Goal: Task Accomplishment & Management: Manage account settings

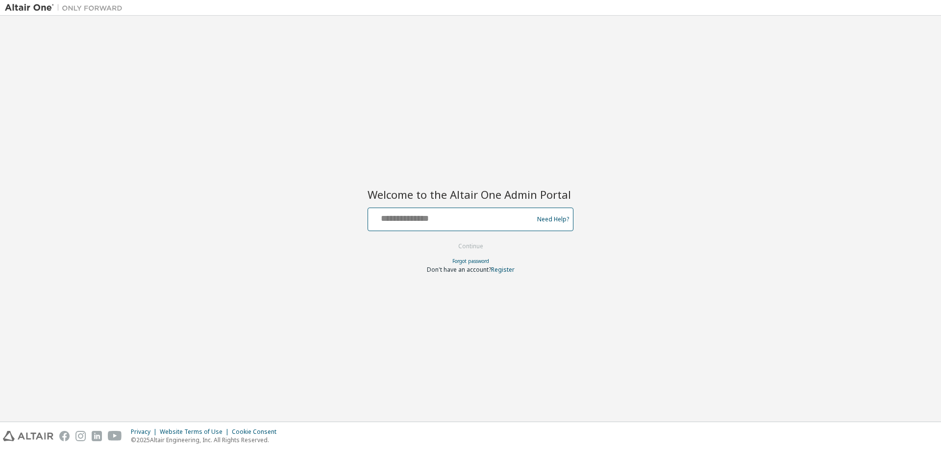
click at [456, 219] on input "text" at bounding box center [452, 217] width 160 height 14
type input "**********"
click at [482, 245] on button "Continue" at bounding box center [471, 246] width 46 height 15
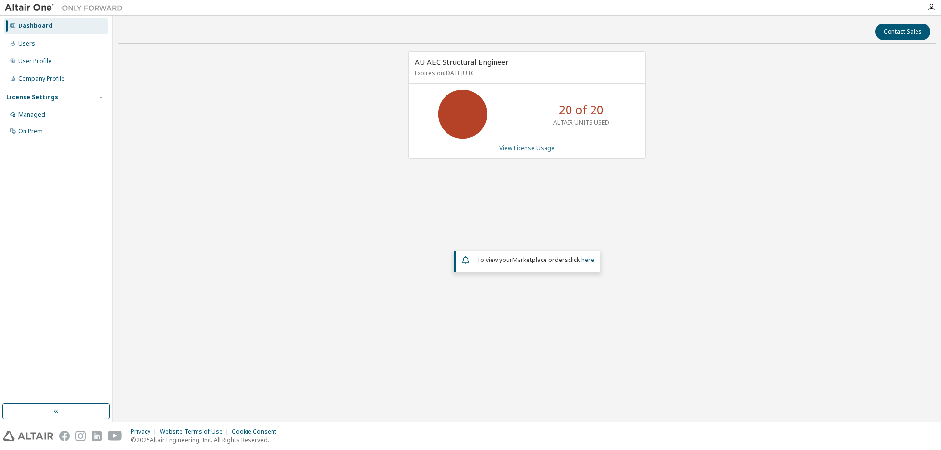
click at [535, 149] on link "View License Usage" at bounding box center [527, 148] width 55 height 8
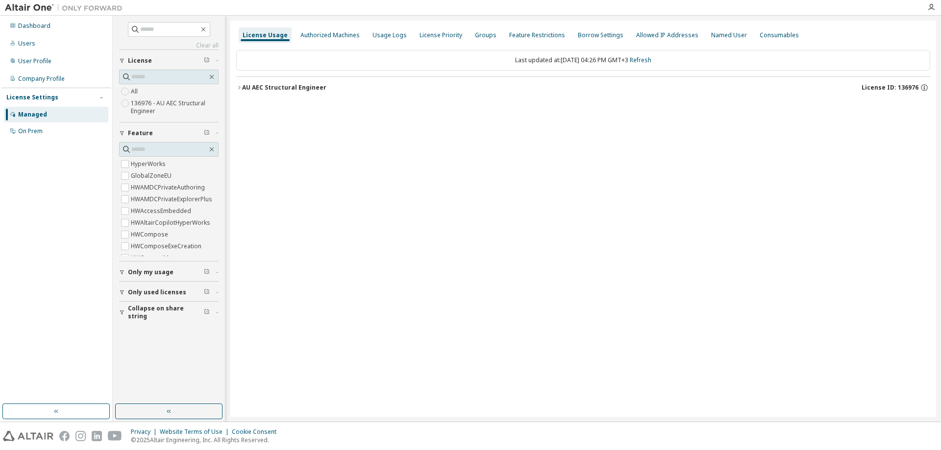
click at [302, 88] on div "AU AEC Structural Engineer" at bounding box center [284, 88] width 84 height 8
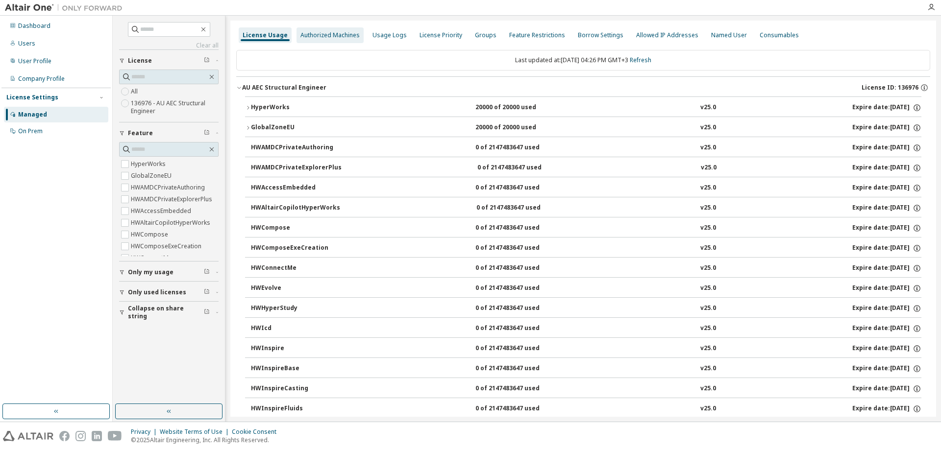
click at [323, 32] on div "Authorized Machines" at bounding box center [329, 35] width 59 height 8
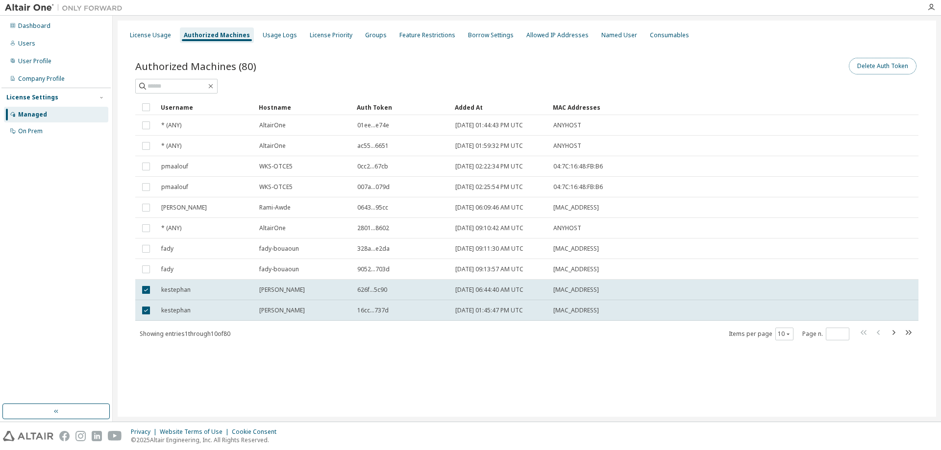
click at [868, 64] on button "Delete Auth Token" at bounding box center [883, 66] width 68 height 17
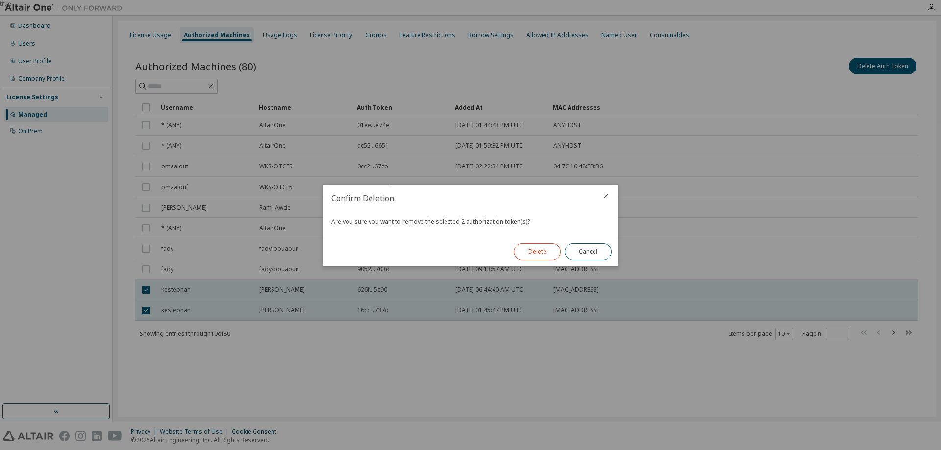
click at [532, 250] on button "Delete" at bounding box center [537, 252] width 47 height 17
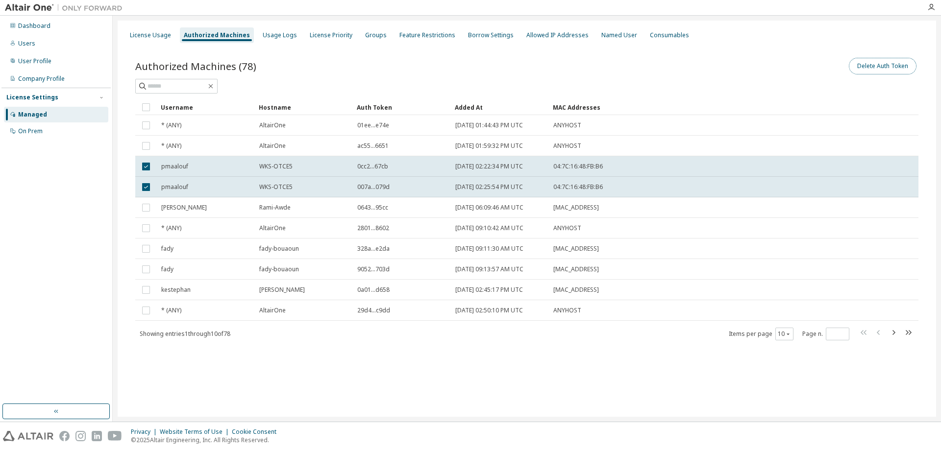
click at [875, 69] on button "Delete Auth Token" at bounding box center [883, 66] width 68 height 17
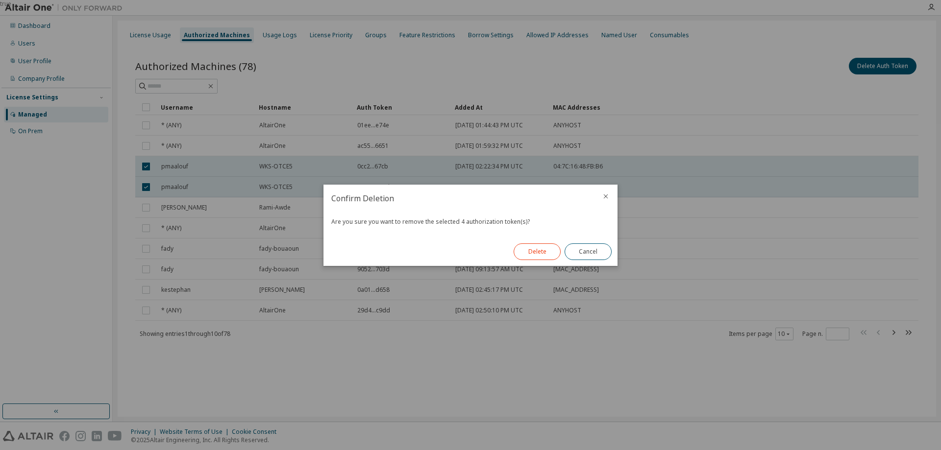
click at [544, 253] on button "Delete" at bounding box center [537, 252] width 47 height 17
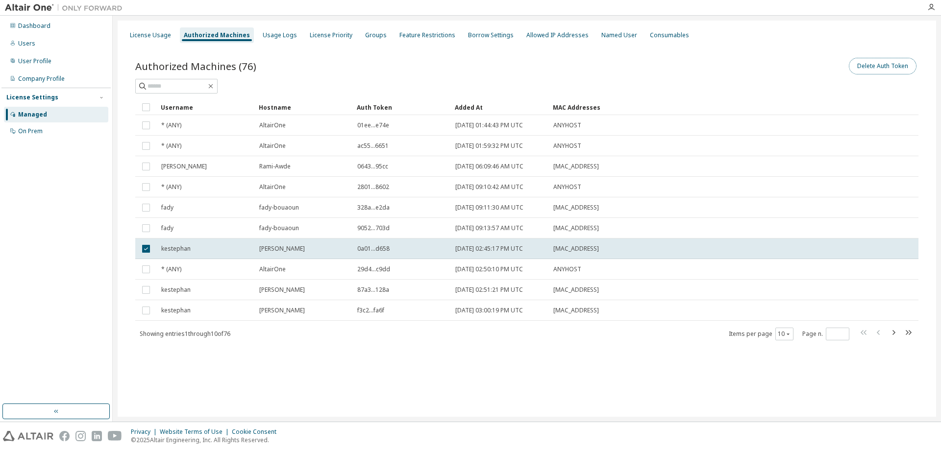
click at [891, 66] on button "Delete Auth Token" at bounding box center [883, 66] width 68 height 17
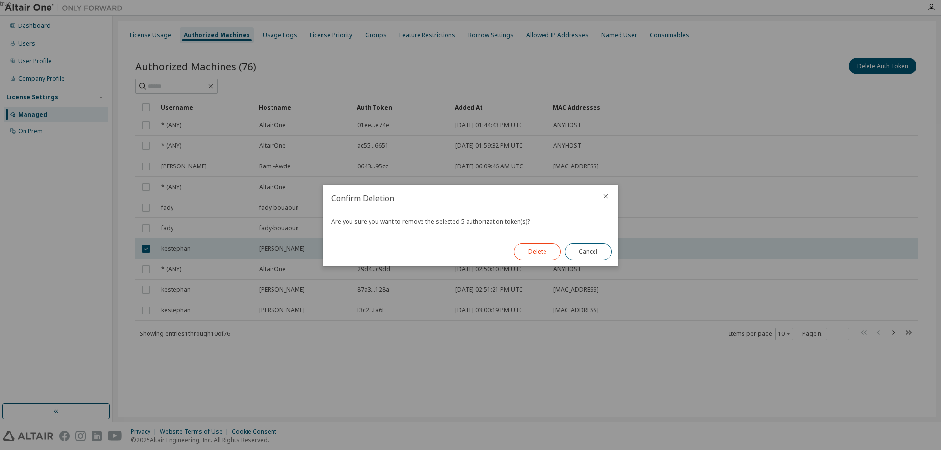
click at [524, 251] on button "Delete" at bounding box center [537, 252] width 47 height 17
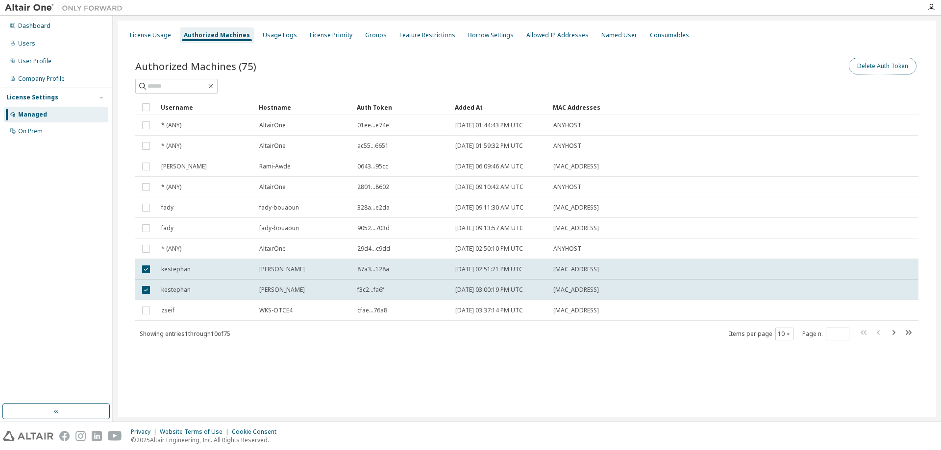
click at [866, 68] on button "Delete Auth Token" at bounding box center [883, 66] width 68 height 17
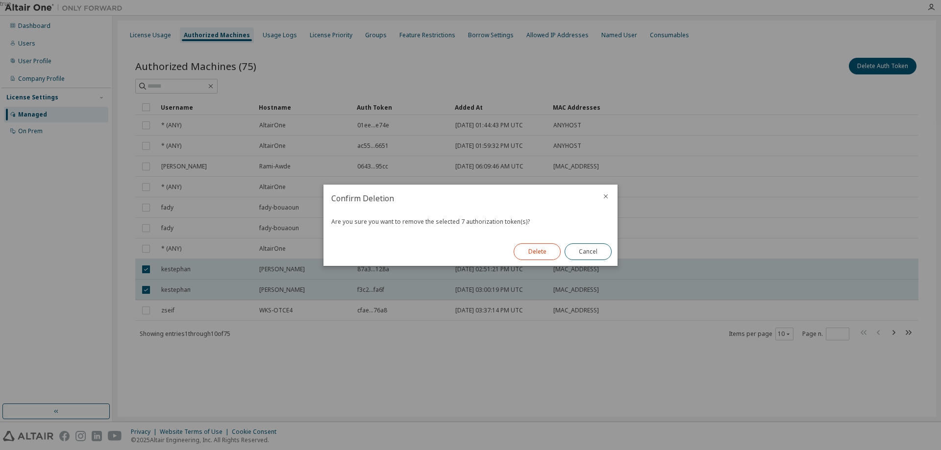
click at [529, 255] on button "Delete" at bounding box center [537, 252] width 47 height 17
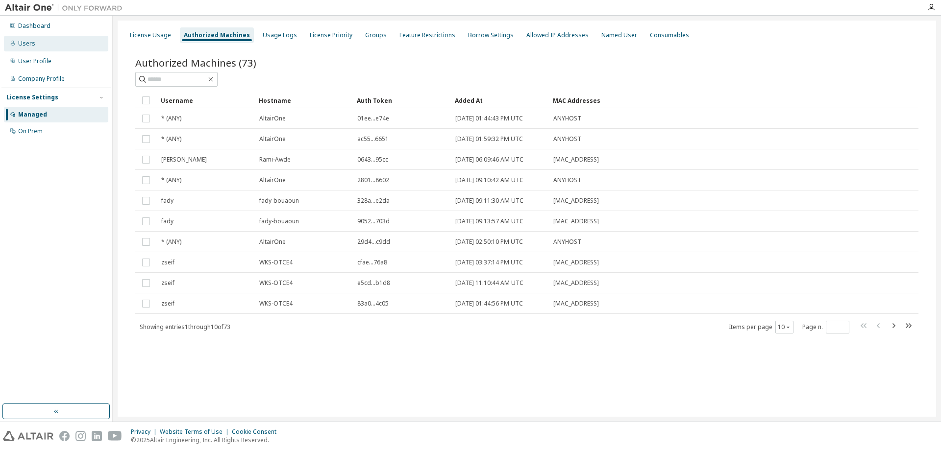
click at [20, 42] on div "Users" at bounding box center [26, 44] width 17 height 8
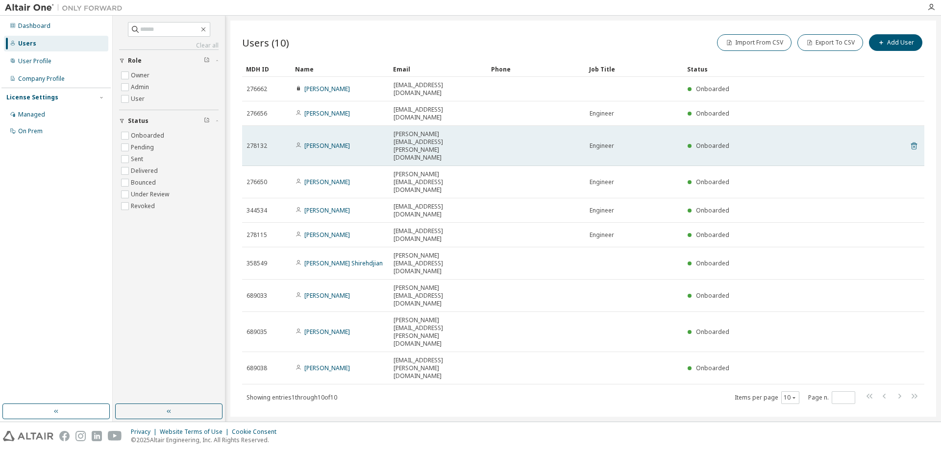
click at [915, 140] on icon at bounding box center [914, 146] width 9 height 12
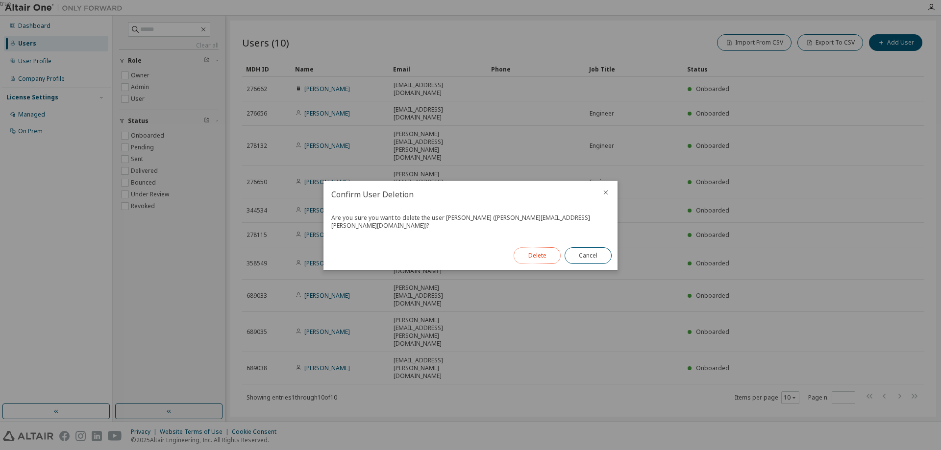
click at [533, 250] on button "Delete" at bounding box center [537, 256] width 47 height 17
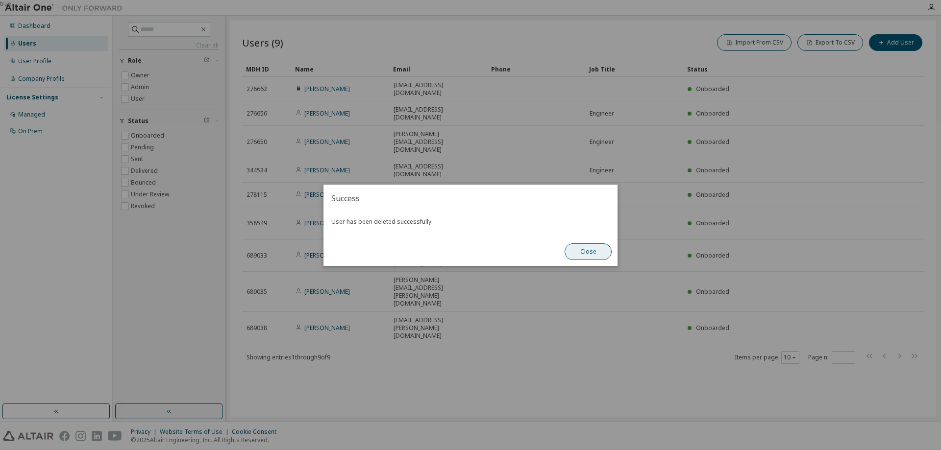
click at [603, 254] on button "Close" at bounding box center [588, 252] width 47 height 17
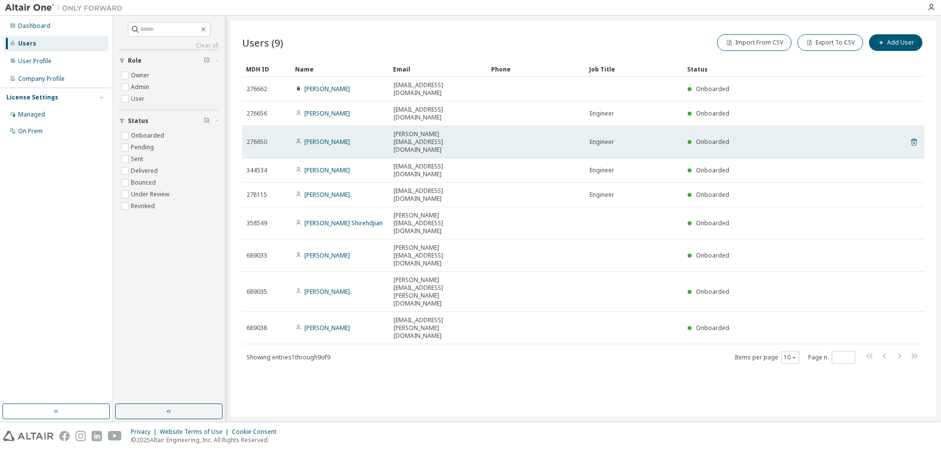
click at [913, 139] on icon at bounding box center [914, 142] width 6 height 7
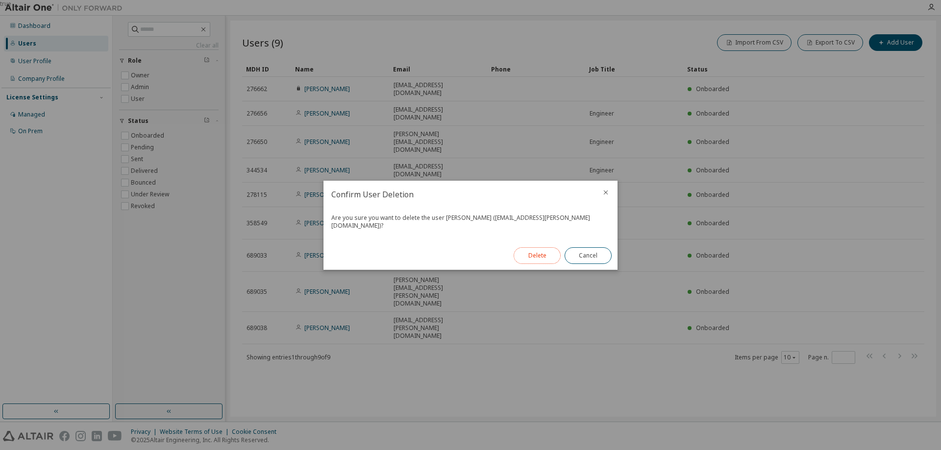
click at [547, 248] on button "Delete" at bounding box center [537, 256] width 47 height 17
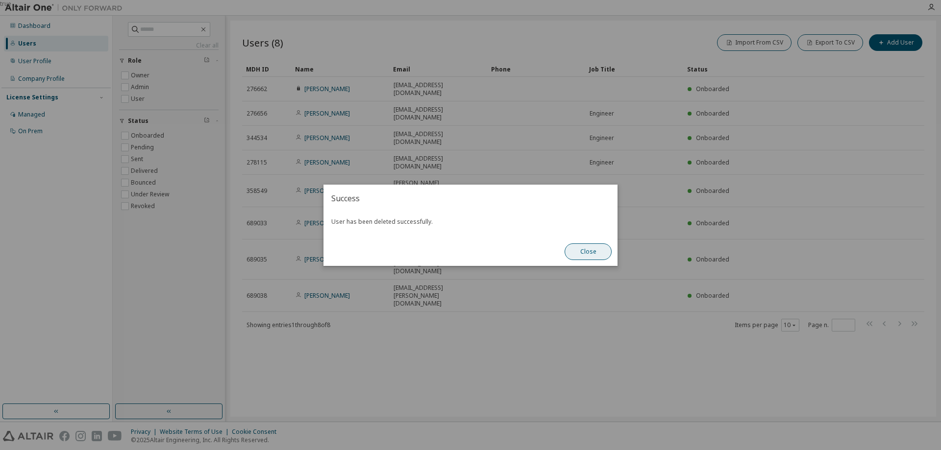
click at [590, 254] on button "Close" at bounding box center [588, 252] width 47 height 17
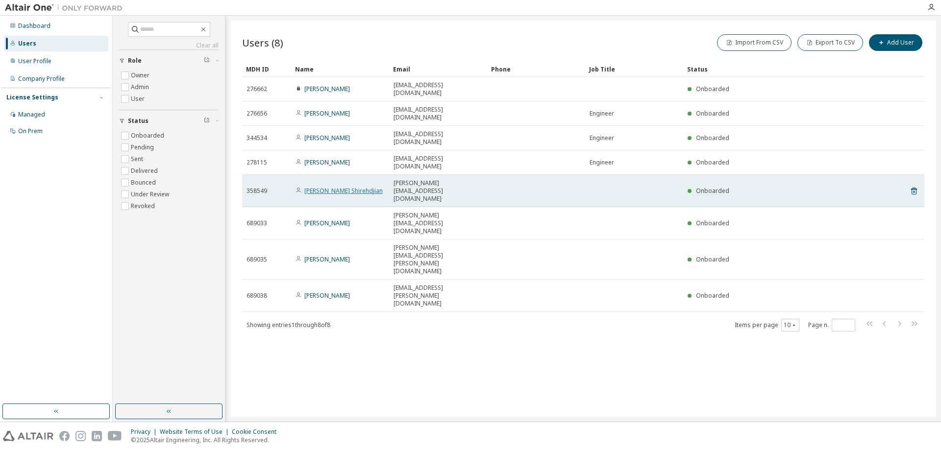
click at [333, 187] on link "Kevork Shirehdjian" at bounding box center [343, 191] width 78 height 8
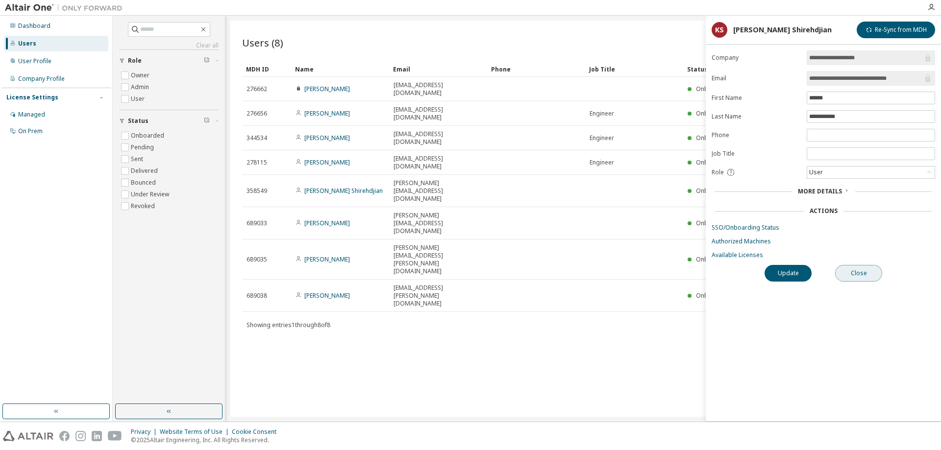
click at [862, 278] on button "Close" at bounding box center [858, 273] width 47 height 17
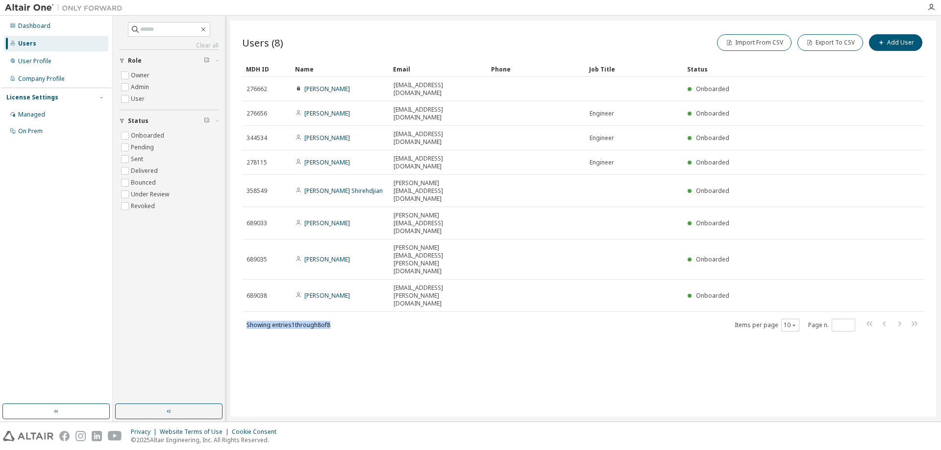
drag, startPoint x: 344, startPoint y: 225, endPoint x: 233, endPoint y: 221, distance: 110.9
type textarea "**********"
click at [233, 221] on div "Users (8) Import From CSV Export To CSV Add User Clear Load Save Save As Field …" at bounding box center [583, 219] width 706 height 397
click at [391, 277] on div "Users (8) Import From CSV Export To CSV Add User Clear Load Save Save As Field …" at bounding box center [583, 219] width 706 height 397
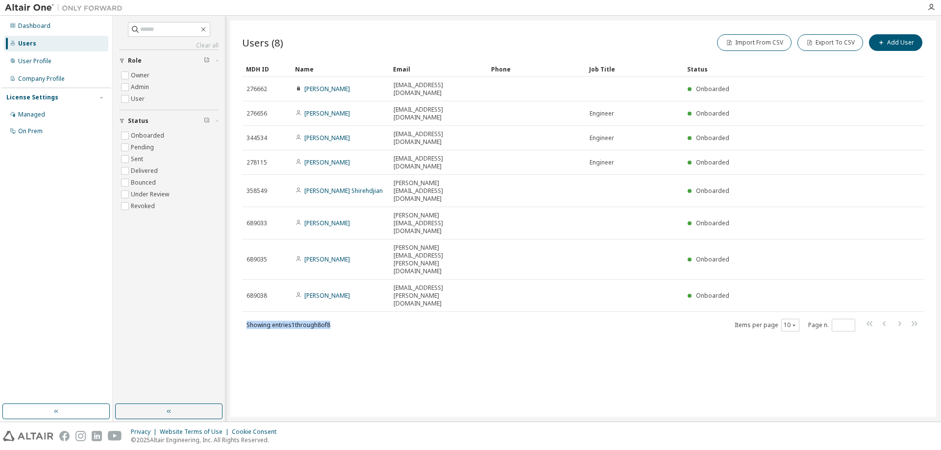
drag, startPoint x: 344, startPoint y: 226, endPoint x: 241, endPoint y: 223, distance: 103.5
click at [241, 223] on div "Users (8) Import From CSV Export To CSV Add User Clear Load Save Save As Field …" at bounding box center [583, 219] width 706 height 397
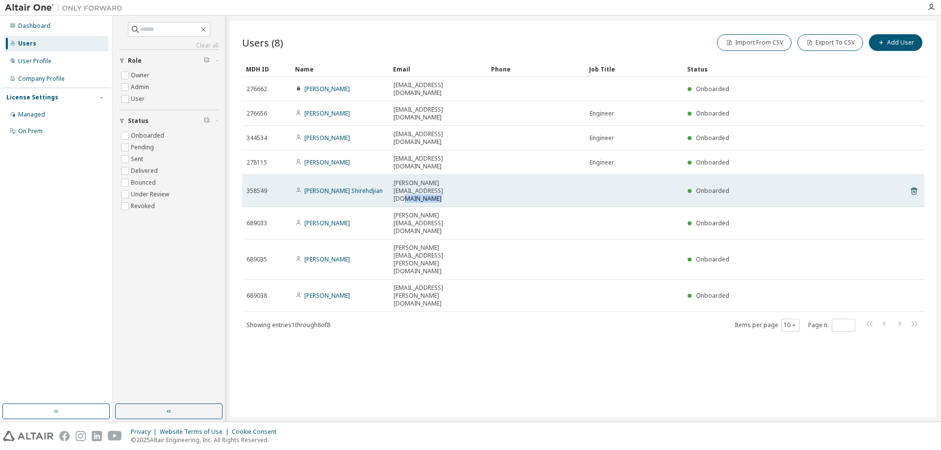
drag, startPoint x: 484, startPoint y: 150, endPoint x: 491, endPoint y: 150, distance: 6.9
click at [491, 175] on tr "358549 Kevork Shirehdjian kevork.shirehdjian@otceliban.com Onboarded" at bounding box center [583, 191] width 682 height 32
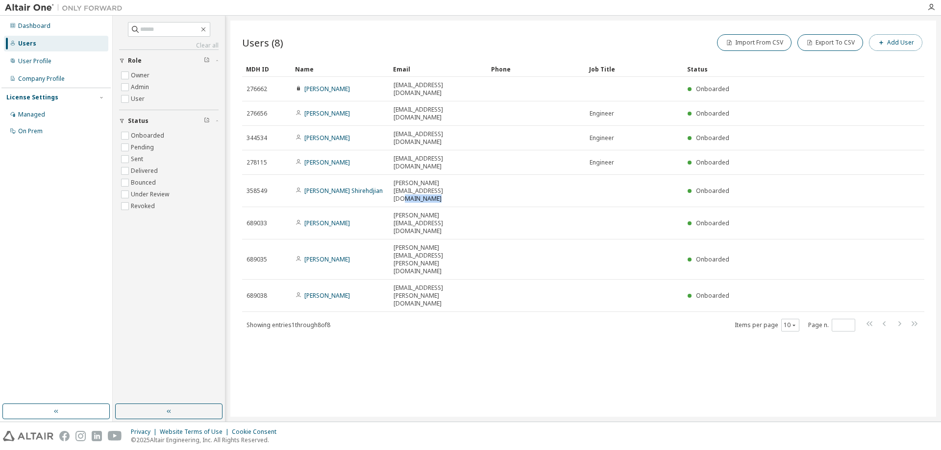
click at [896, 45] on button "Add User" at bounding box center [895, 42] width 53 height 17
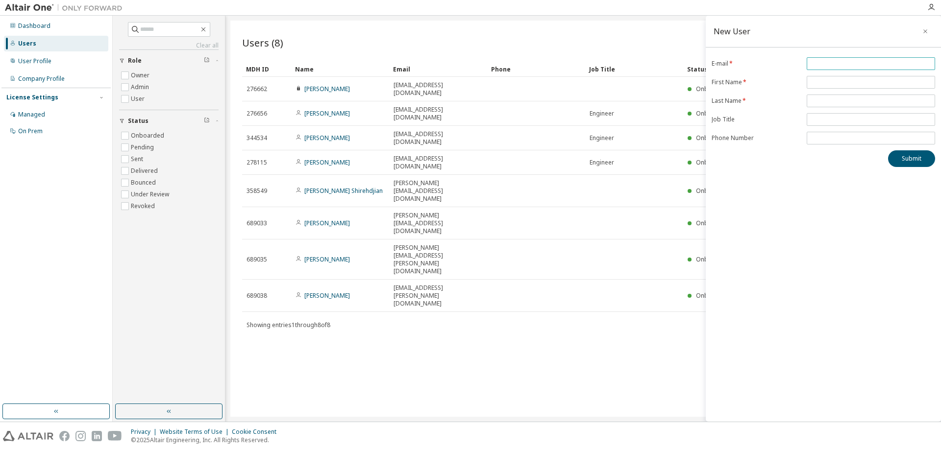
click at [827, 63] on input "email" at bounding box center [871, 64] width 124 height 8
type input "**********"
click at [816, 85] on input "text" at bounding box center [871, 82] width 124 height 8
type input "*****"
type input "******"
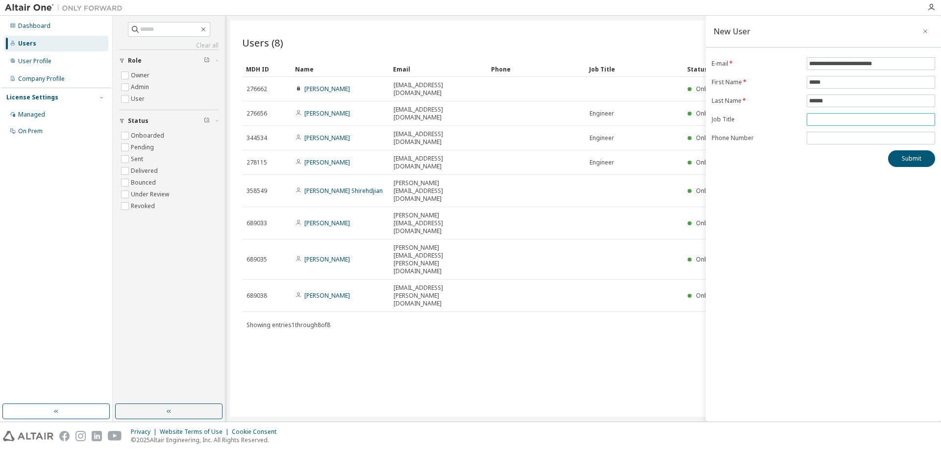
click at [820, 117] on input "text" at bounding box center [871, 120] width 124 height 8
click at [678, 215] on div "MDH ID Name Email Phone Job Title Status 276662 Rima Baz rima.baz@otceliban.com…" at bounding box center [583, 196] width 682 height 271
click at [921, 163] on button "Submit" at bounding box center [911, 158] width 47 height 17
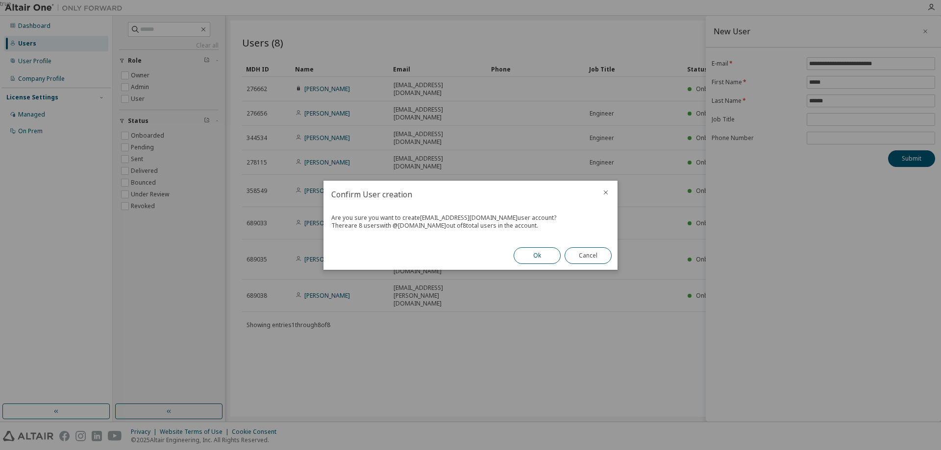
click at [544, 258] on button "Ok" at bounding box center [537, 256] width 47 height 17
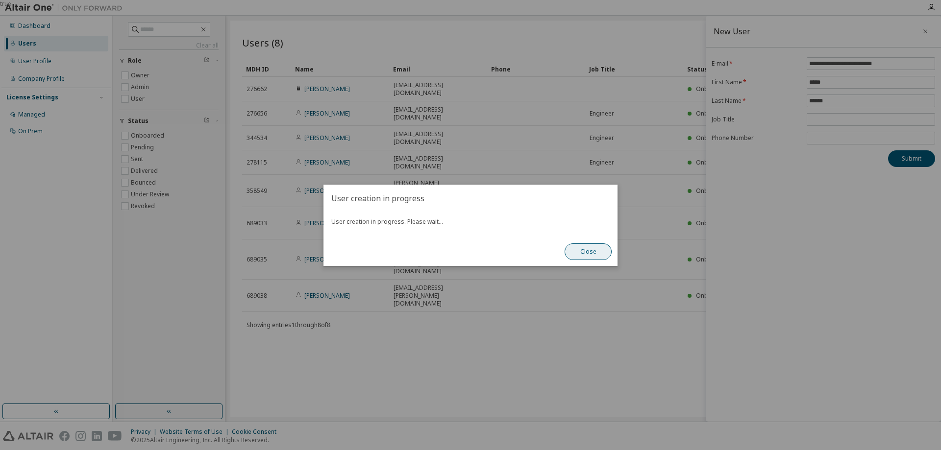
click at [590, 244] on button "Close" at bounding box center [588, 252] width 47 height 17
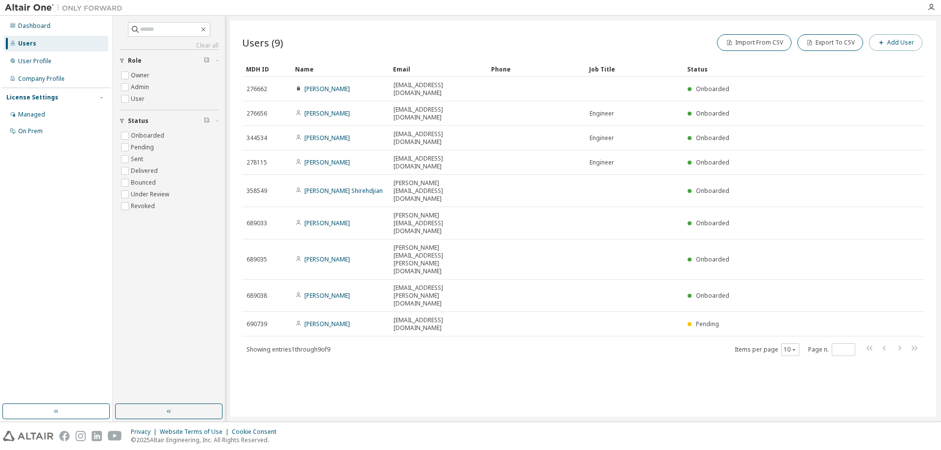
click at [894, 45] on button "Add User" at bounding box center [895, 42] width 53 height 17
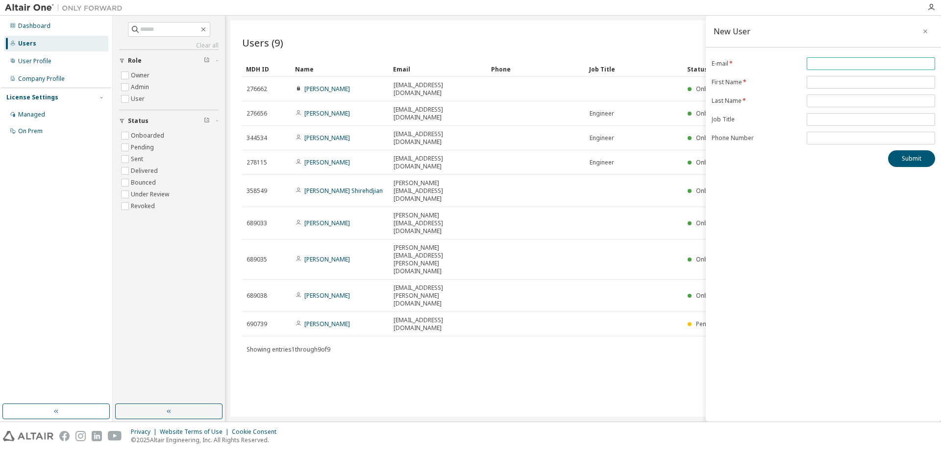
click at [841, 60] on input "email" at bounding box center [871, 64] width 124 height 8
paste input "**********"
type input "**********"
click at [817, 83] on input "text" at bounding box center [871, 82] width 124 height 8
type input "********"
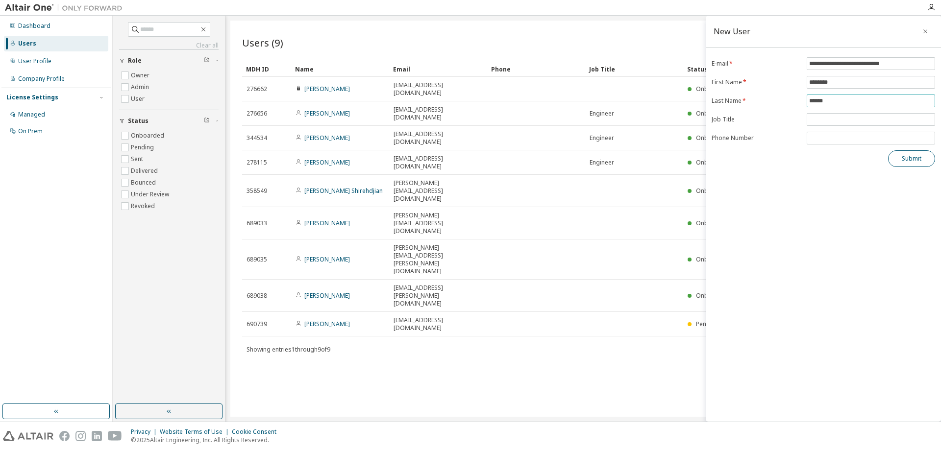
type input "******"
click at [915, 155] on button "Submit" at bounding box center [911, 158] width 47 height 17
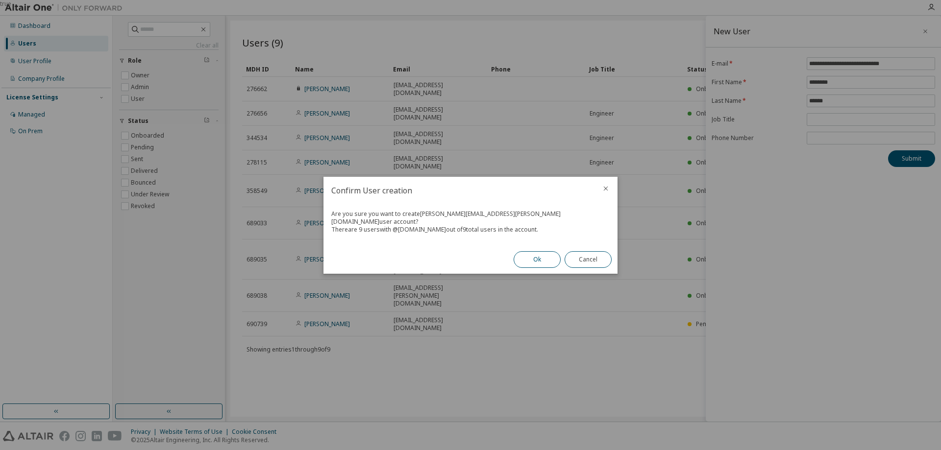
click at [528, 255] on button "Ok" at bounding box center [537, 259] width 47 height 17
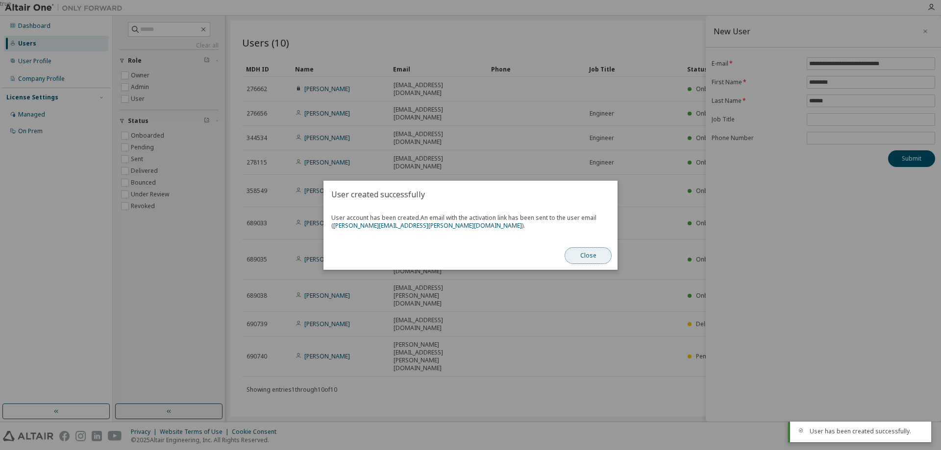
click at [580, 255] on button "Close" at bounding box center [588, 256] width 47 height 17
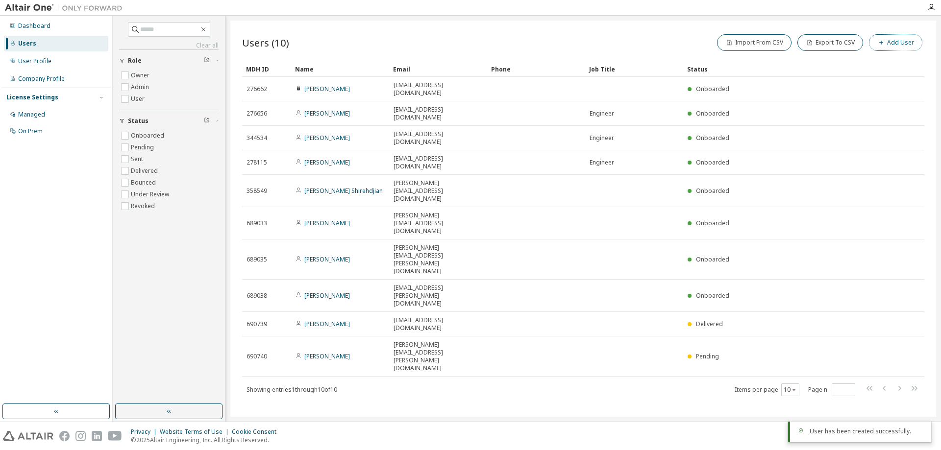
click at [894, 45] on button "Add User" at bounding box center [895, 42] width 53 height 17
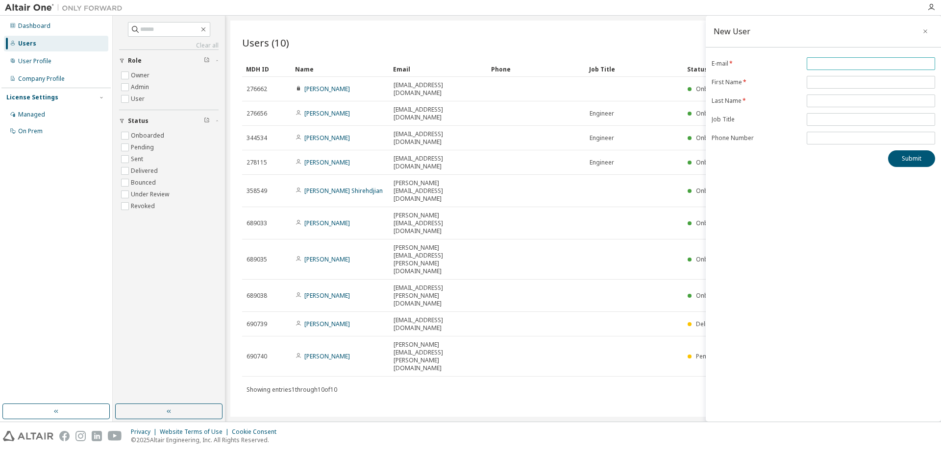
click at [824, 63] on input "email" at bounding box center [871, 64] width 124 height 8
type input "**********"
type input "*****"
type input "*******"
click at [894, 158] on button "Submit" at bounding box center [911, 158] width 47 height 17
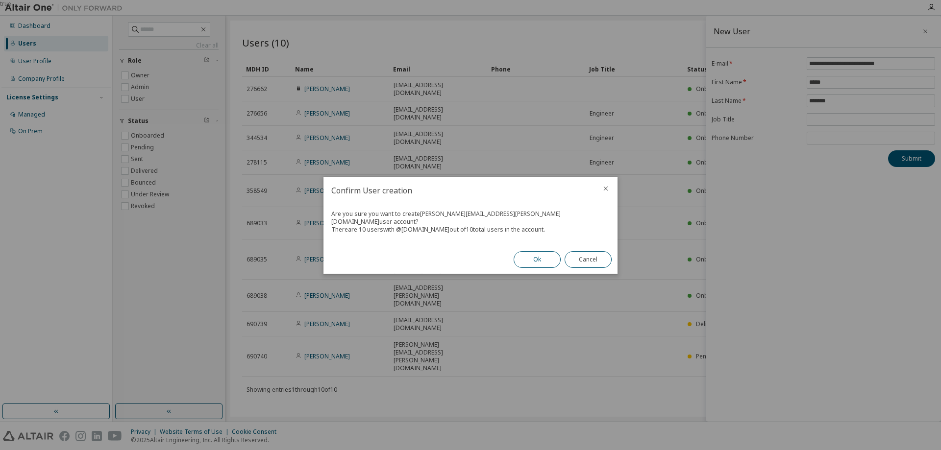
click at [530, 253] on button "Ok" at bounding box center [537, 259] width 47 height 17
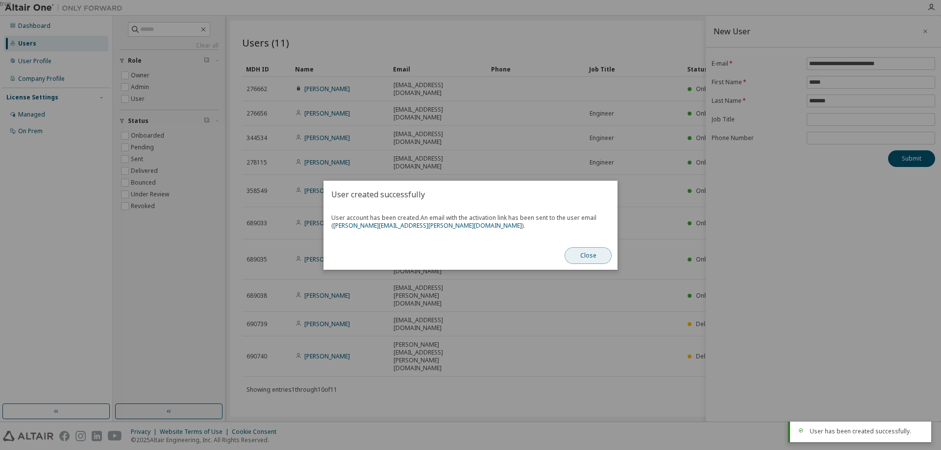
click at [603, 260] on button "Close" at bounding box center [588, 256] width 47 height 17
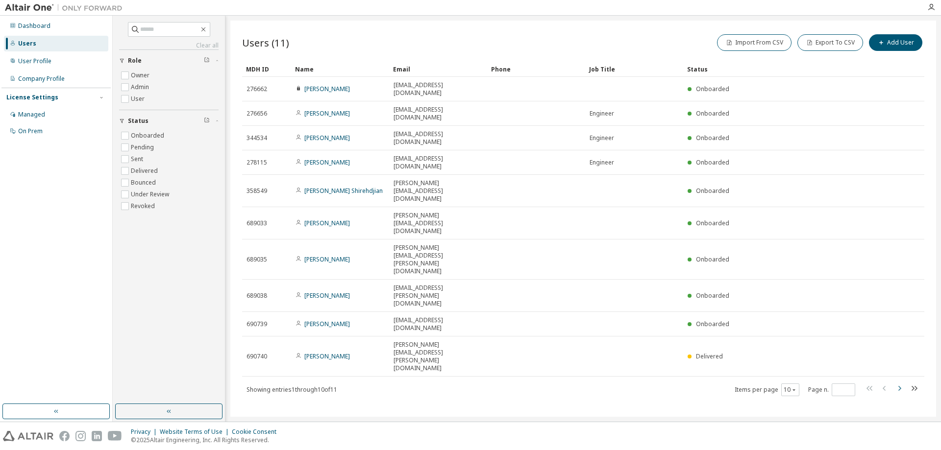
click at [899, 383] on icon "button" at bounding box center [900, 389] width 12 height 12
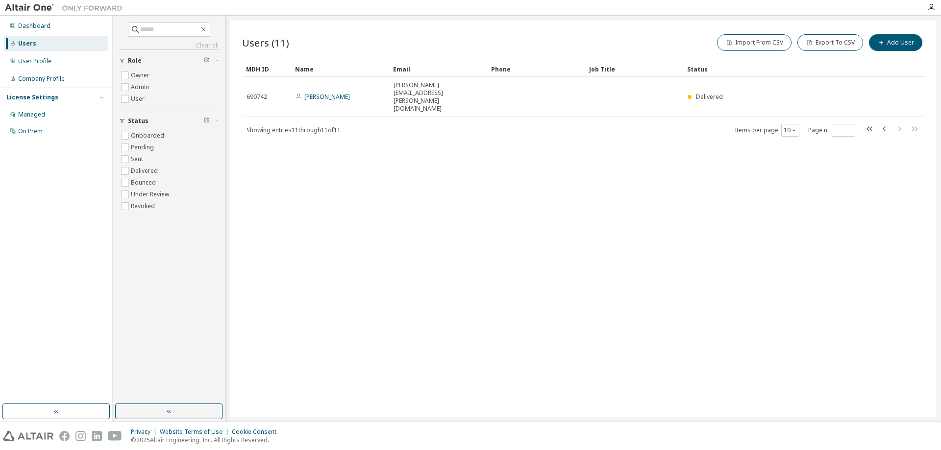
click at [884, 126] on icon "button" at bounding box center [884, 128] width 3 height 5
type input "*"
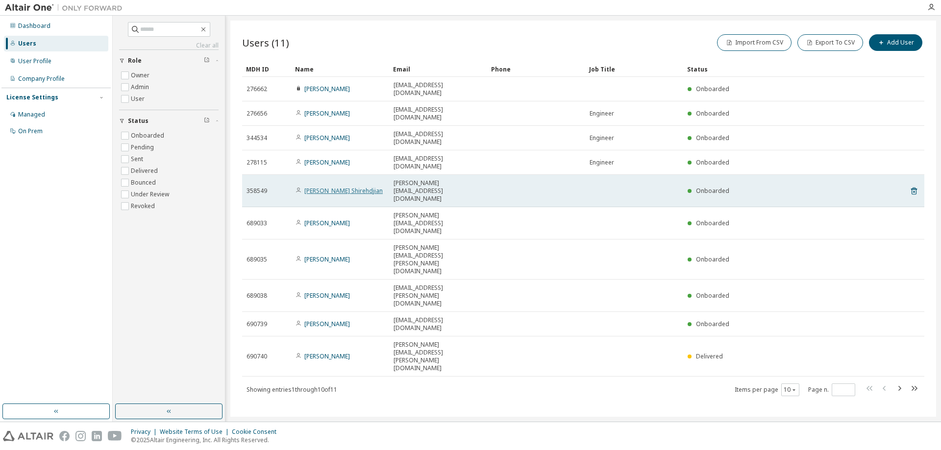
click at [350, 187] on link "Kevork Shirehdjian" at bounding box center [343, 191] width 78 height 8
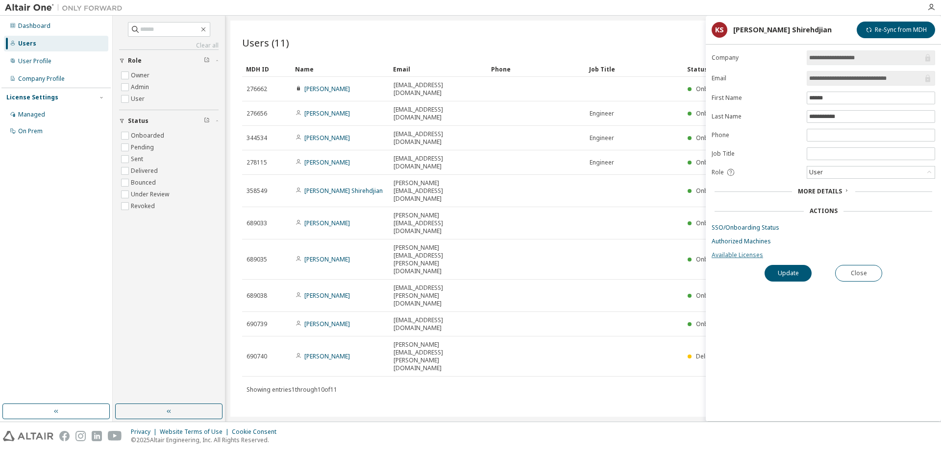
click at [733, 256] on link "Available Licenses" at bounding box center [824, 255] width 224 height 8
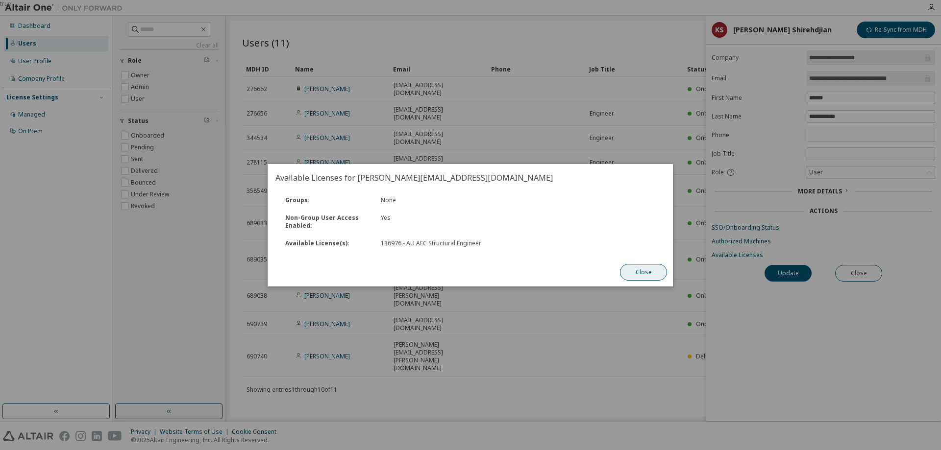
click at [642, 271] on button "Close" at bounding box center [644, 272] width 47 height 17
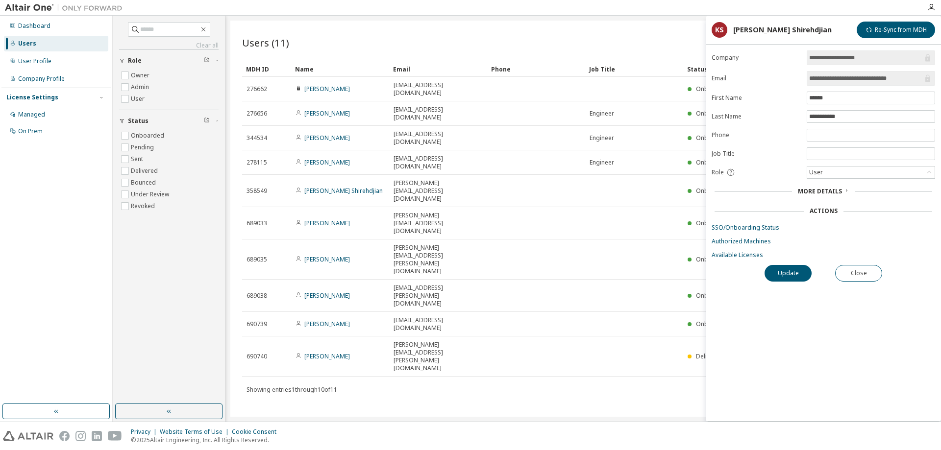
click at [848, 190] on icon at bounding box center [847, 191] width 6 height 6
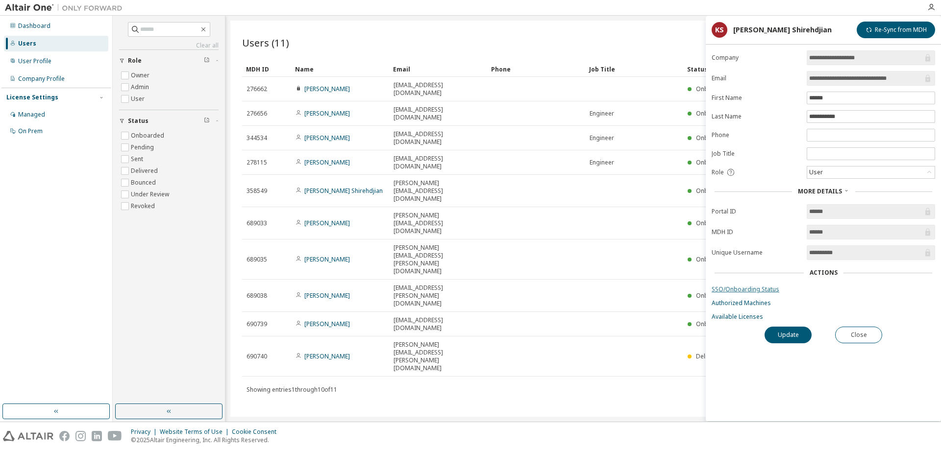
click at [738, 289] on link "SSO/Onboarding Status" at bounding box center [824, 290] width 224 height 8
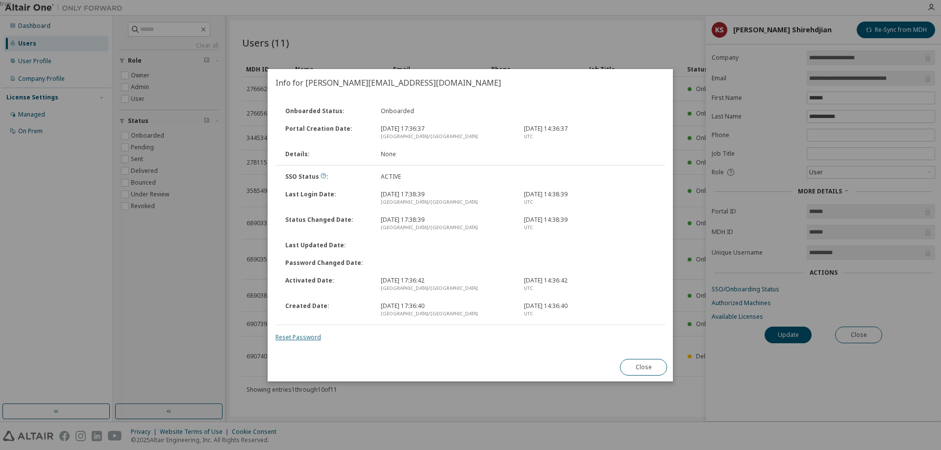
click at [315, 336] on link "Reset Password" at bounding box center [298, 337] width 46 height 8
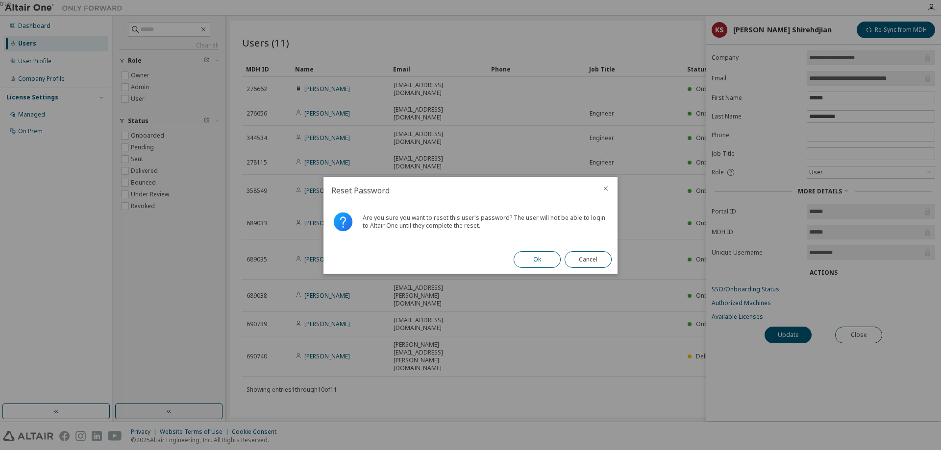
click at [543, 259] on button "Ok" at bounding box center [537, 259] width 47 height 17
click at [592, 264] on button "Close" at bounding box center [588, 259] width 47 height 17
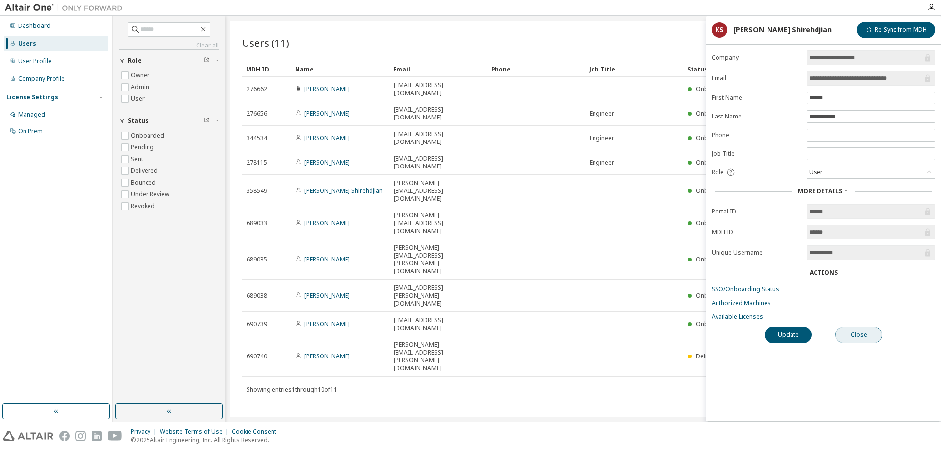
click at [867, 335] on button "Close" at bounding box center [858, 335] width 47 height 17
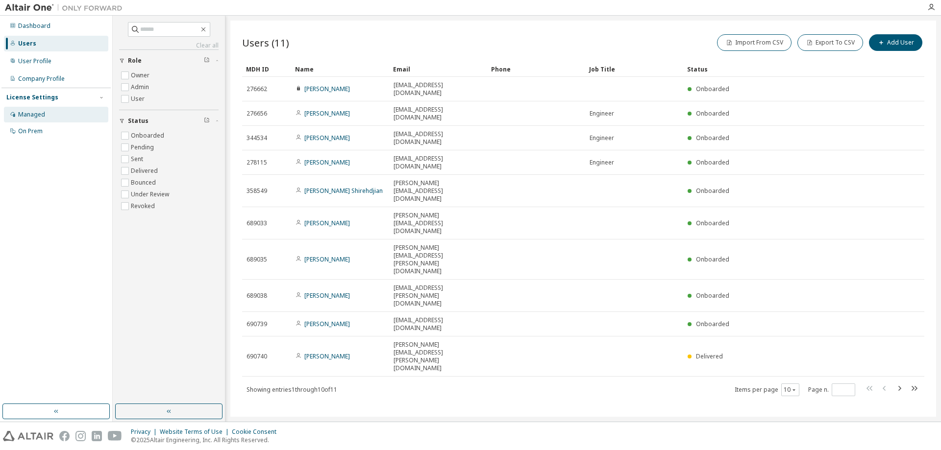
click at [35, 116] on div "Managed" at bounding box center [31, 115] width 27 height 8
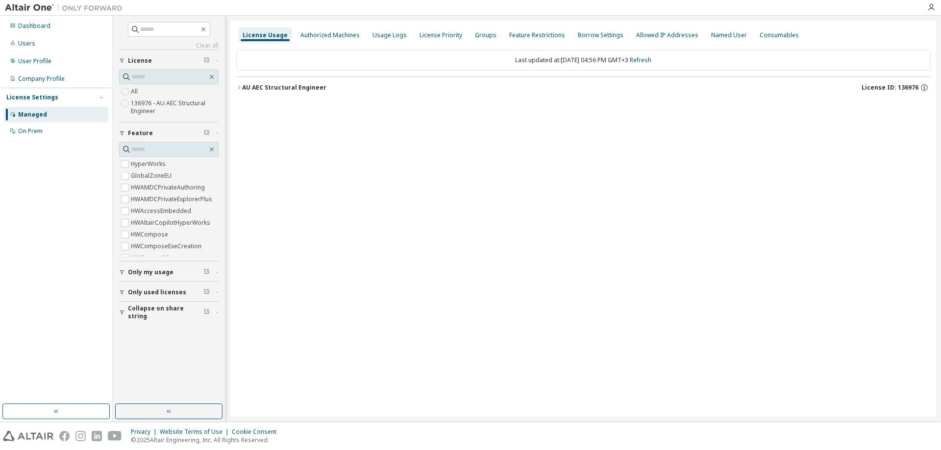
click at [158, 292] on span "Only used licenses" at bounding box center [157, 293] width 58 height 8
click at [336, 30] on div "Authorized Machines" at bounding box center [330, 35] width 67 height 16
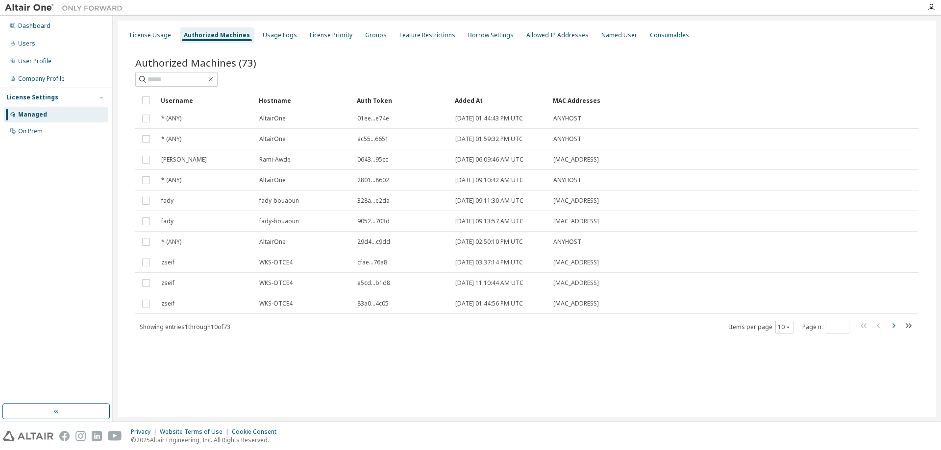
click at [896, 326] on icon "button" at bounding box center [894, 326] width 12 height 12
click at [877, 325] on icon "button" at bounding box center [879, 326] width 12 height 12
click at [894, 323] on icon "button" at bounding box center [894, 326] width 12 height 12
click at [894, 325] on icon "button" at bounding box center [894, 326] width 3 height 5
click at [895, 324] on icon "button" at bounding box center [894, 326] width 12 height 12
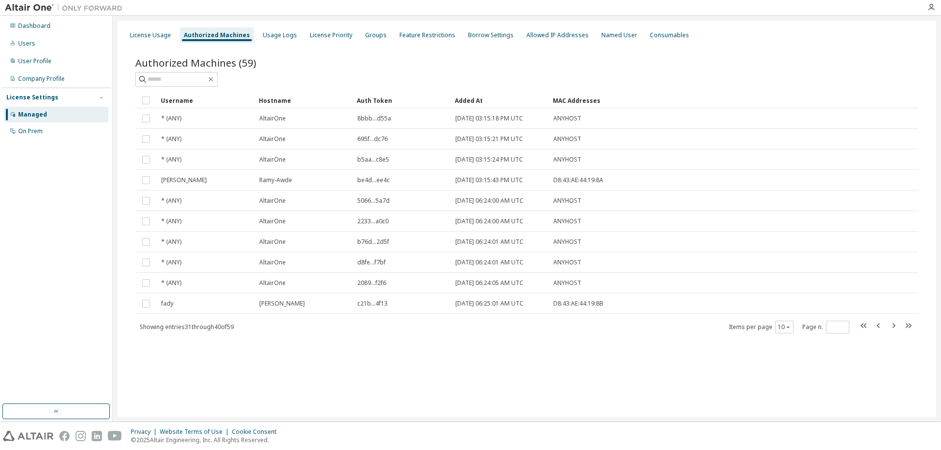
click at [892, 325] on icon "button" at bounding box center [894, 326] width 12 height 12
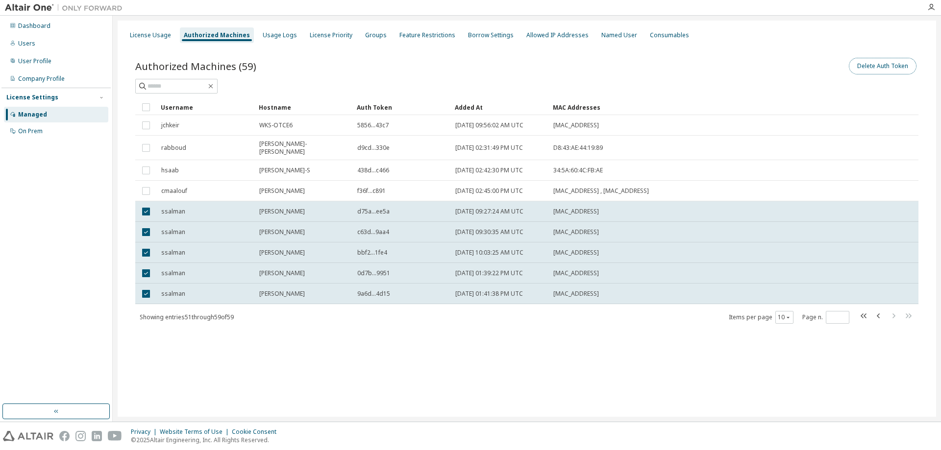
click at [891, 65] on button "Delete Auth Token" at bounding box center [883, 66] width 68 height 17
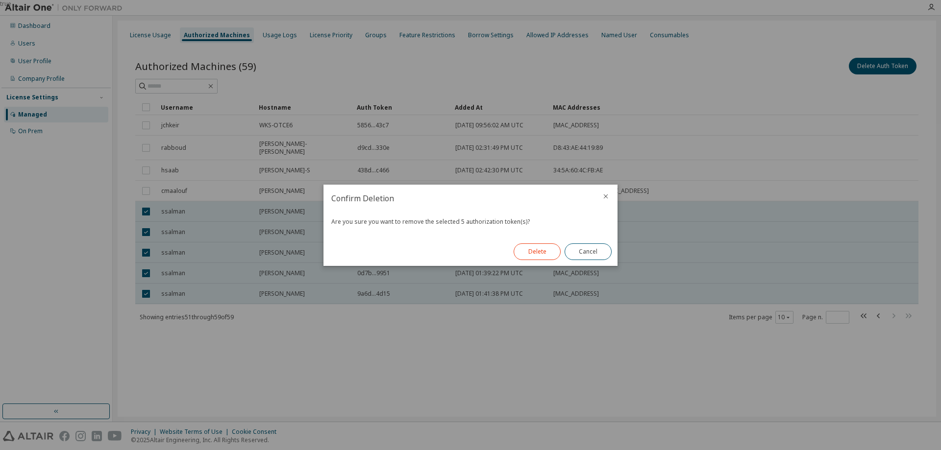
click at [548, 254] on button "Delete" at bounding box center [537, 252] width 47 height 17
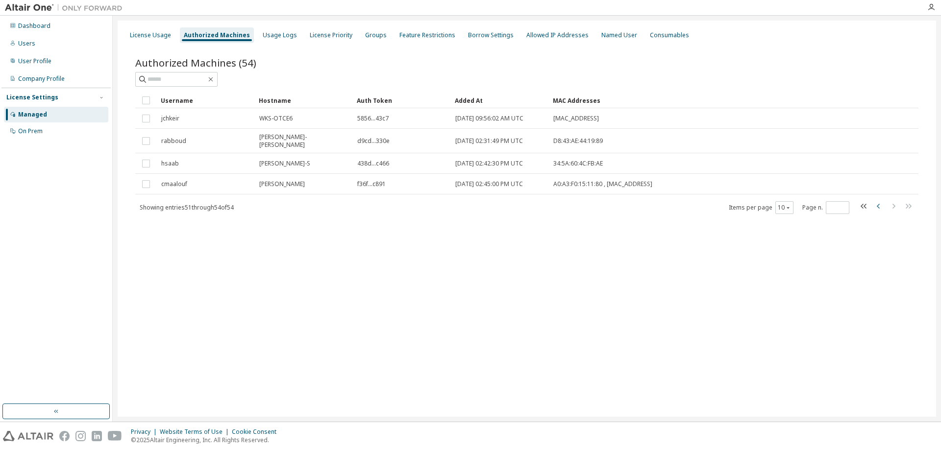
click at [878, 204] on icon "button" at bounding box center [878, 206] width 3 height 5
type input "*"
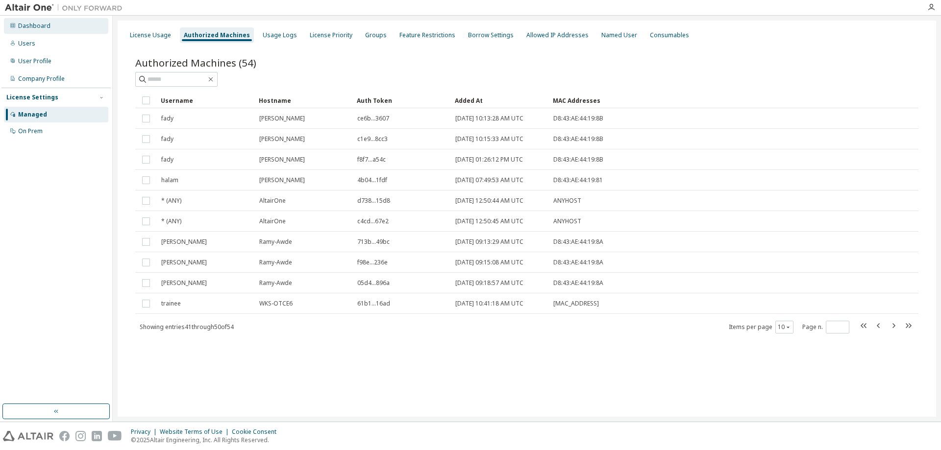
click at [27, 25] on div "Dashboard" at bounding box center [34, 26] width 32 height 8
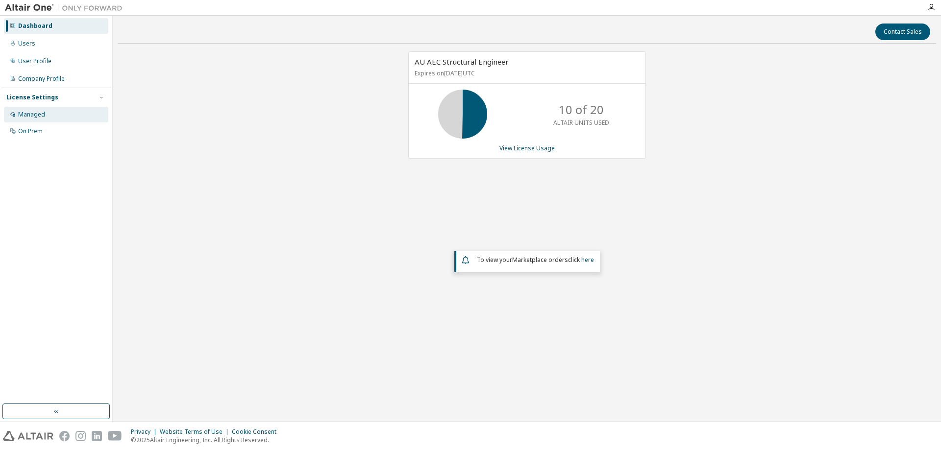
click at [35, 115] on div "Managed" at bounding box center [31, 115] width 27 height 8
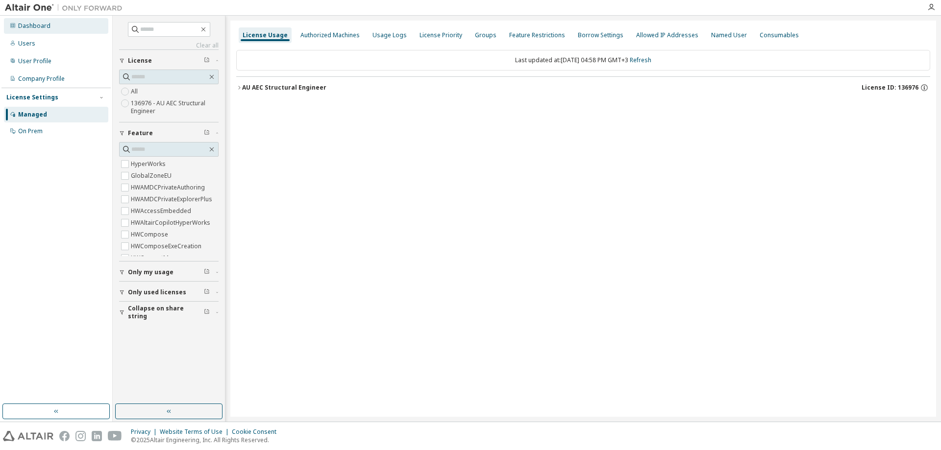
click at [24, 27] on div "Dashboard" at bounding box center [34, 26] width 32 height 8
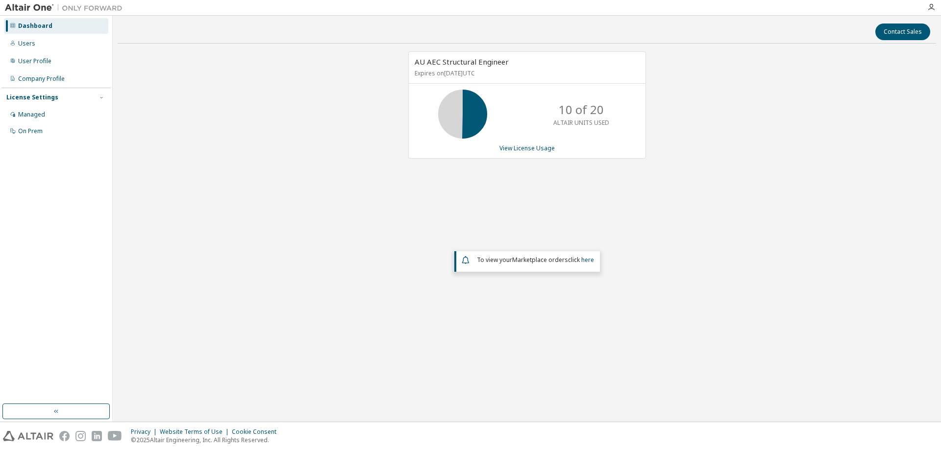
click at [12, 7] on img at bounding box center [66, 8] width 123 height 10
click at [24, 41] on div "Users" at bounding box center [26, 44] width 17 height 8
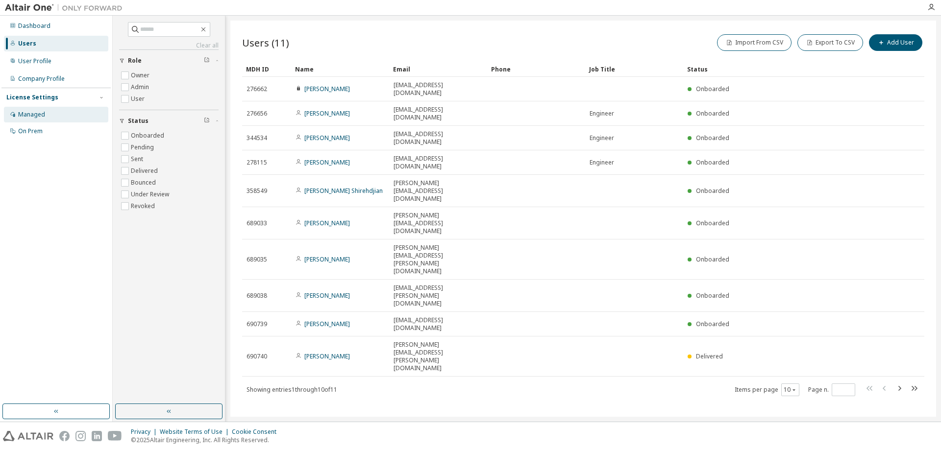
click at [27, 116] on div "Managed" at bounding box center [31, 115] width 27 height 8
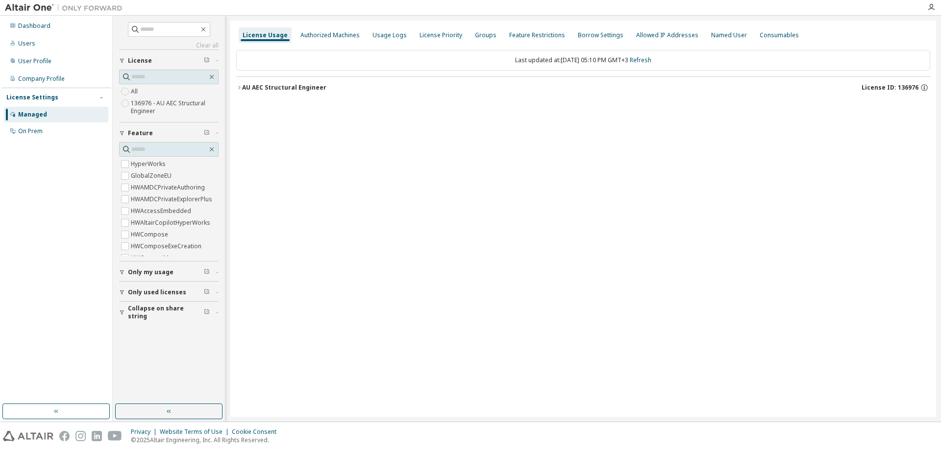
click at [239, 87] on icon "button" at bounding box center [239, 88] width 6 height 6
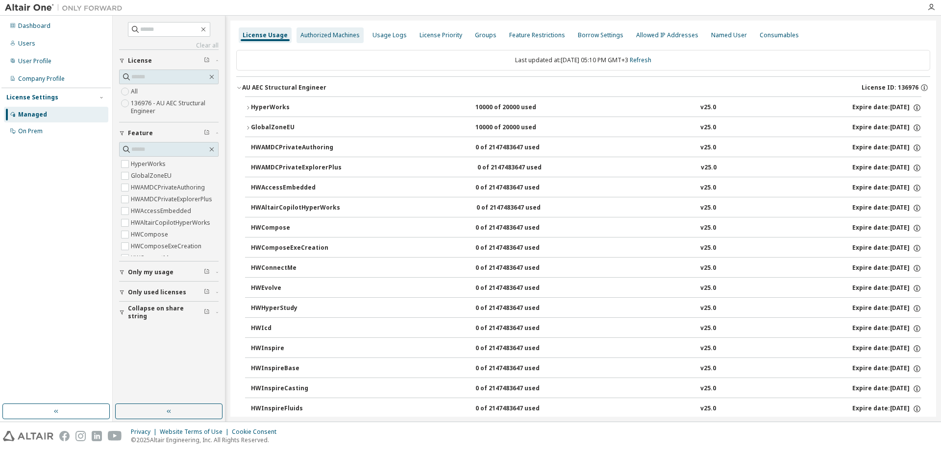
click at [323, 35] on div "Authorized Machines" at bounding box center [329, 35] width 59 height 8
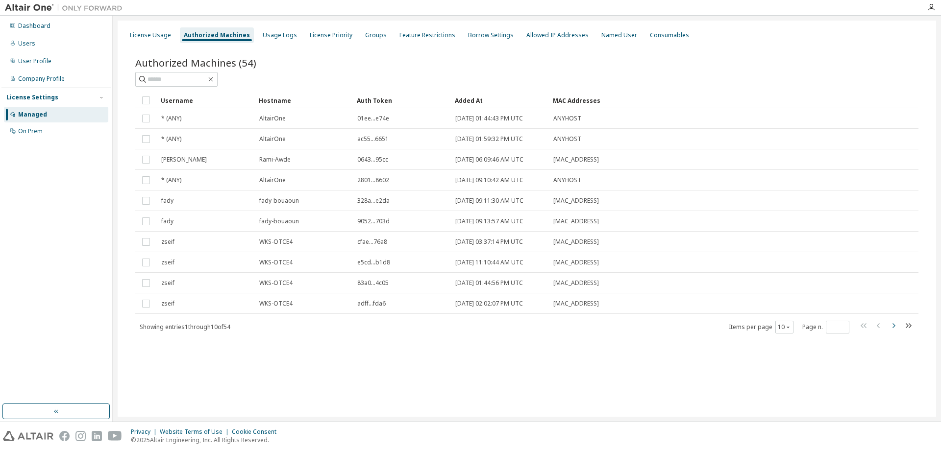
click at [893, 323] on icon "button" at bounding box center [894, 326] width 12 height 12
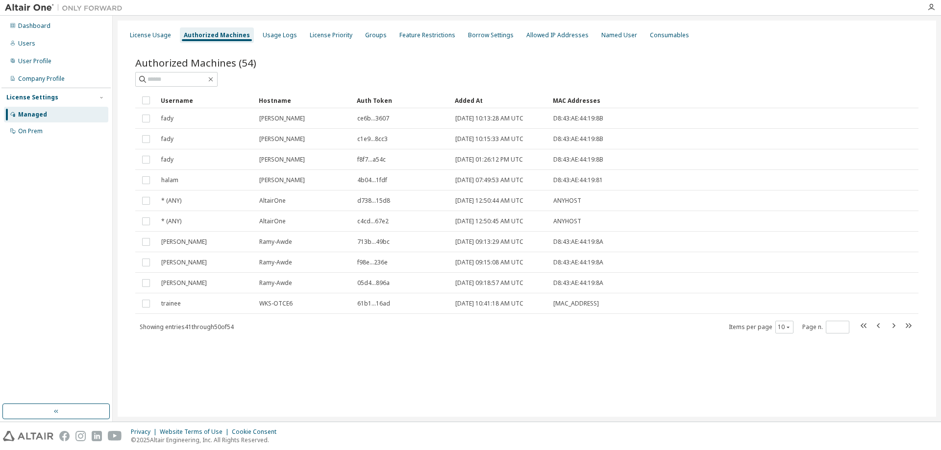
type input "*"
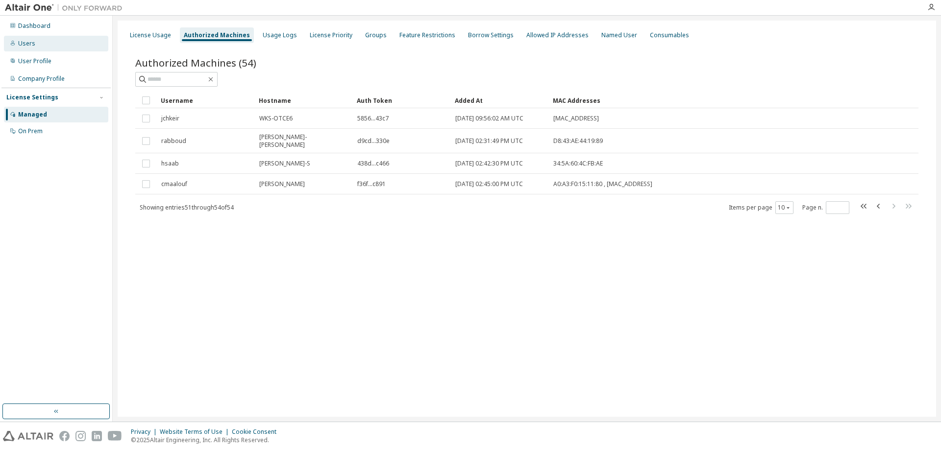
click at [24, 43] on div "Users" at bounding box center [26, 44] width 17 height 8
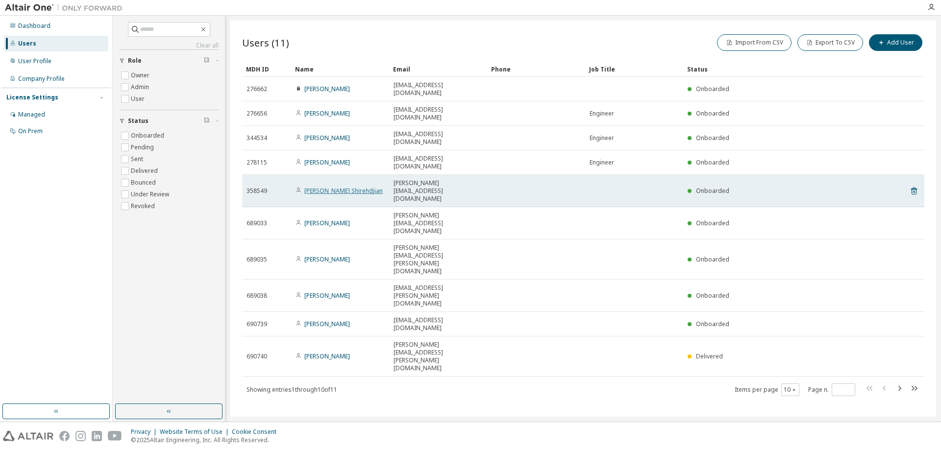
click at [341, 187] on link "Kevork Shirehdjian" at bounding box center [343, 191] width 78 height 8
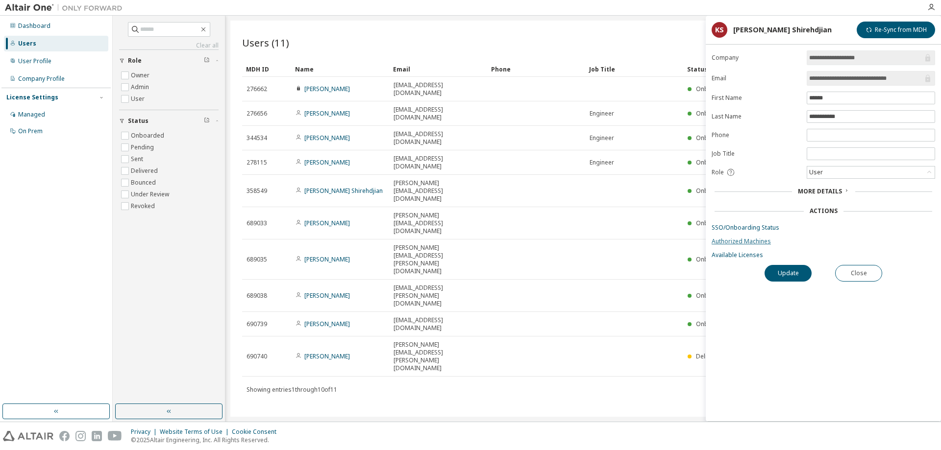
click at [746, 240] on link "Authorized Machines" at bounding box center [824, 242] width 224 height 8
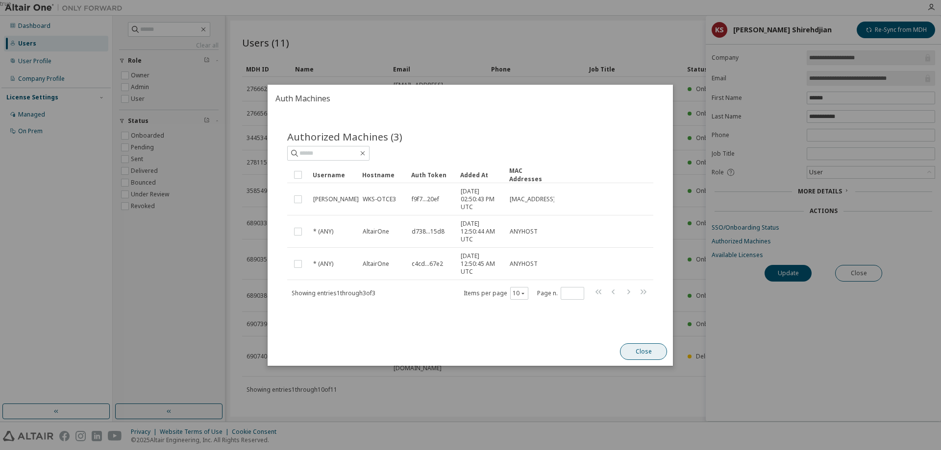
click at [642, 356] on button "Close" at bounding box center [644, 352] width 47 height 17
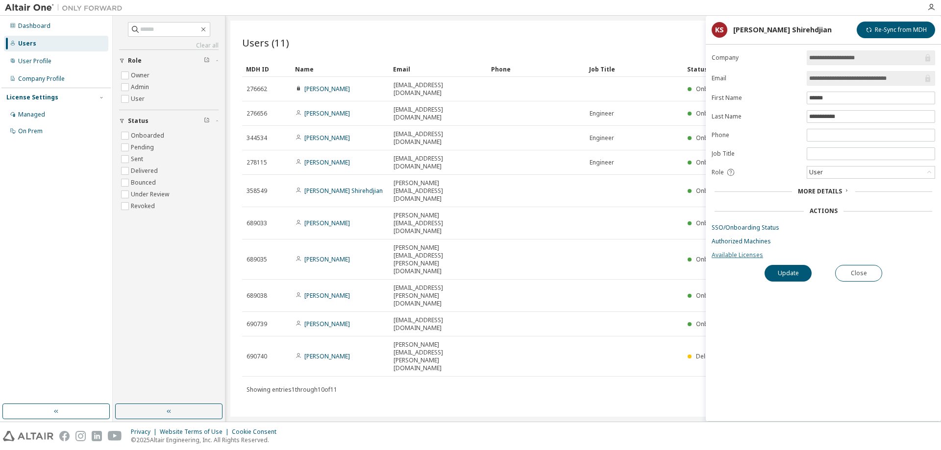
click at [713, 253] on link "Available Licenses" at bounding box center [824, 255] width 224 height 8
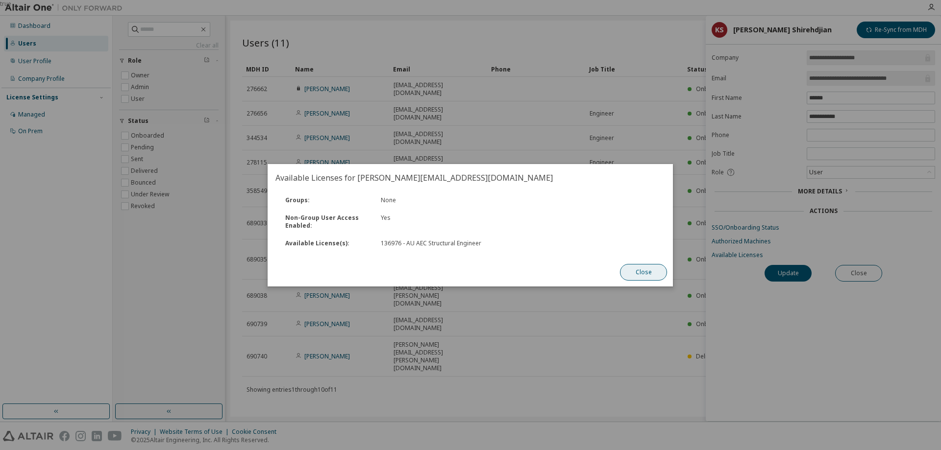
drag, startPoint x: 635, startPoint y: 274, endPoint x: 762, endPoint y: 248, distance: 129.6
click at [637, 274] on button "Close" at bounding box center [644, 272] width 47 height 17
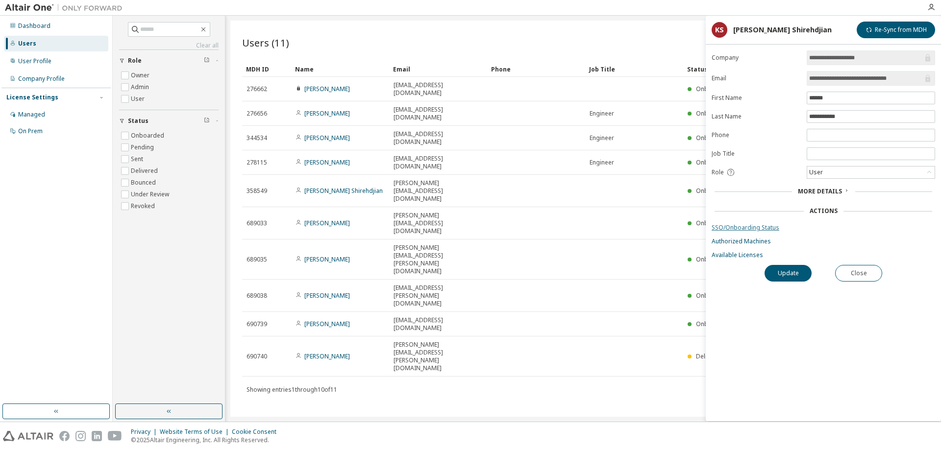
click at [771, 226] on link "SSO/Onboarding Status" at bounding box center [824, 228] width 224 height 8
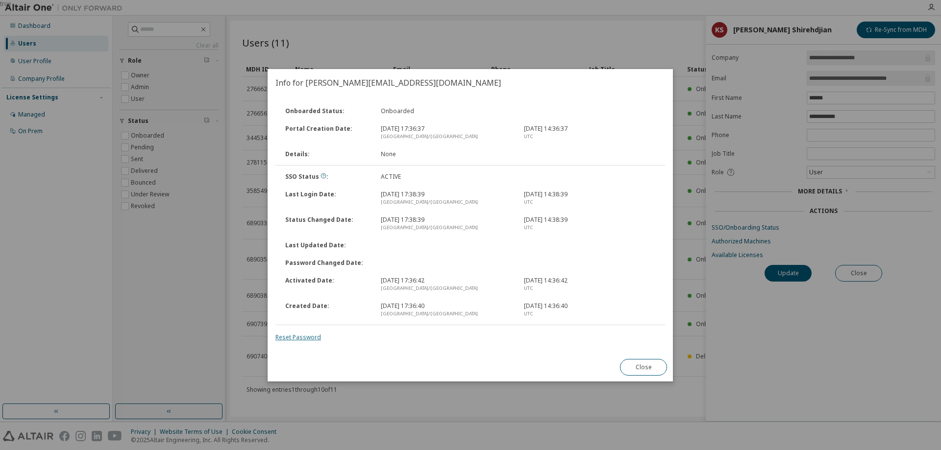
click at [292, 336] on link "Reset Password" at bounding box center [298, 337] width 46 height 8
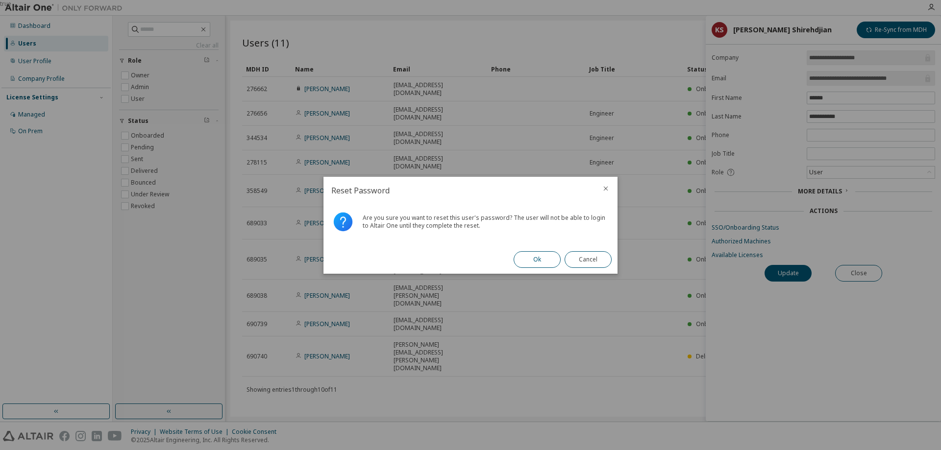
click at [534, 260] on button "Ok" at bounding box center [537, 259] width 47 height 17
click at [604, 259] on button "Close" at bounding box center [588, 259] width 47 height 17
